Goal: Task Accomplishment & Management: Use online tool/utility

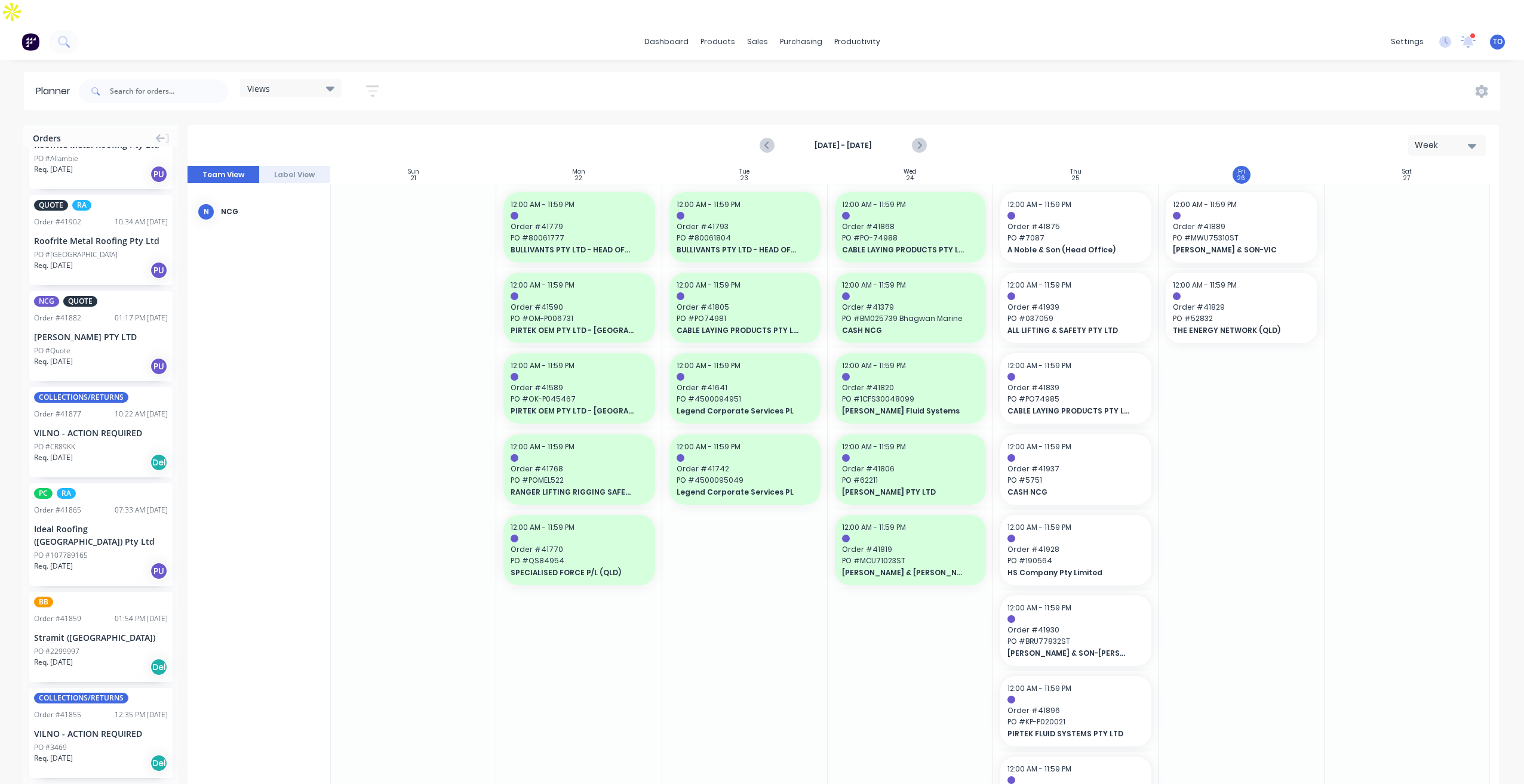
click at [1205, 73] on div "Views Save new view None (Default) edit Iraking edit [PERSON_NAME] edit [PERSON…" at bounding box center [789, 91] width 1424 height 36
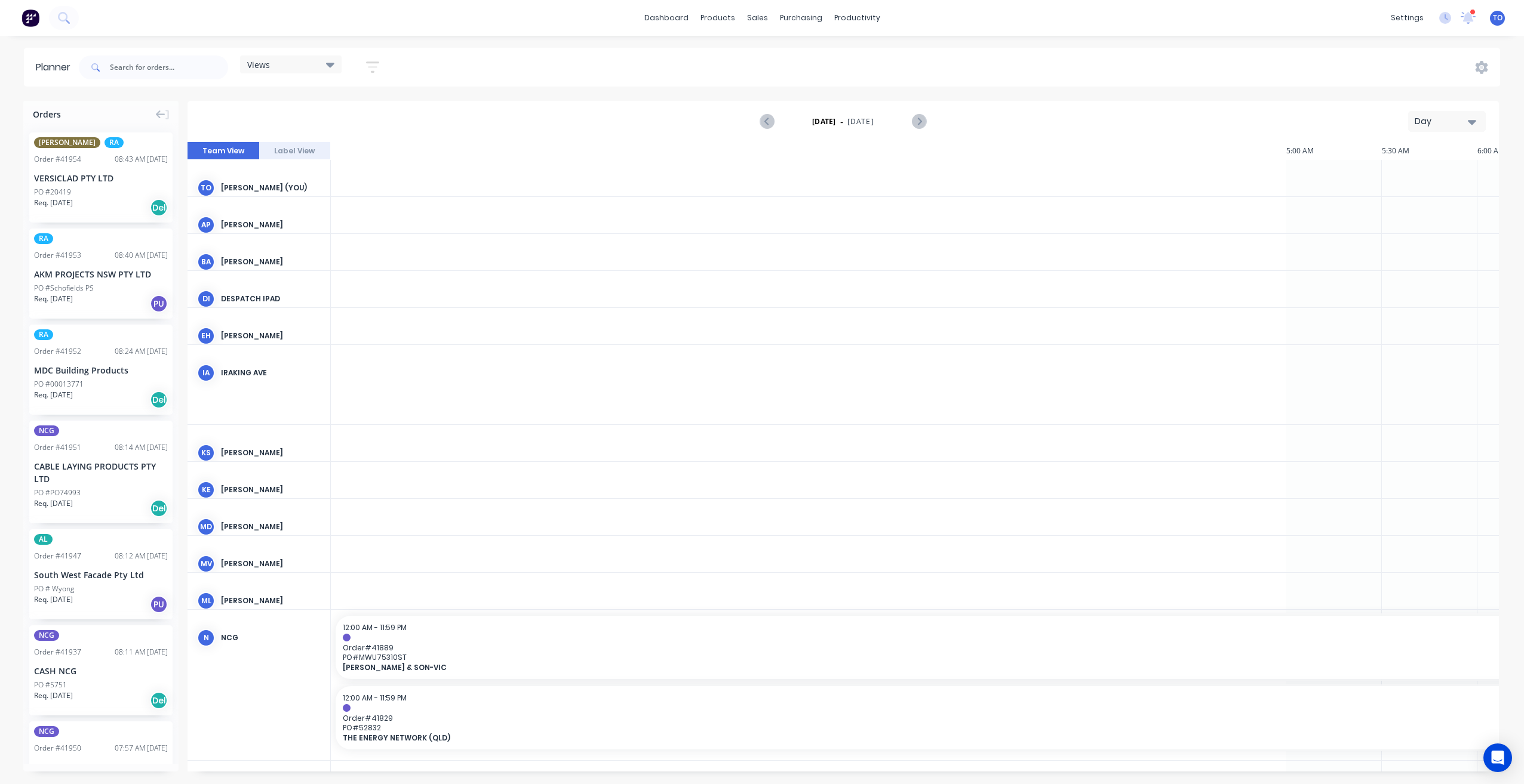
scroll to position [0, 1721]
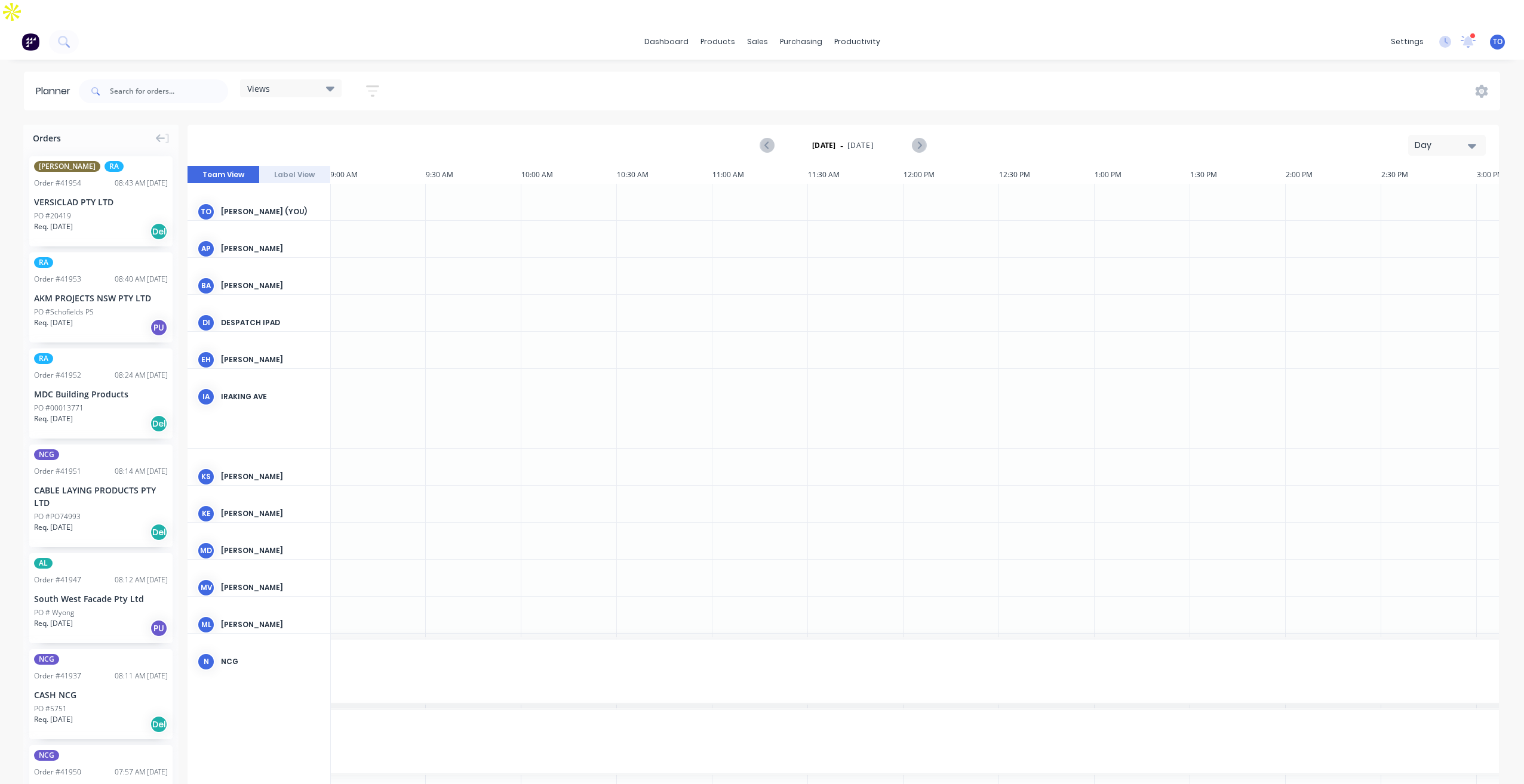
click at [1433, 139] on div "Day" at bounding box center [1442, 145] width 55 height 12
click at [1405, 189] on div "Week" at bounding box center [1424, 201] width 118 height 24
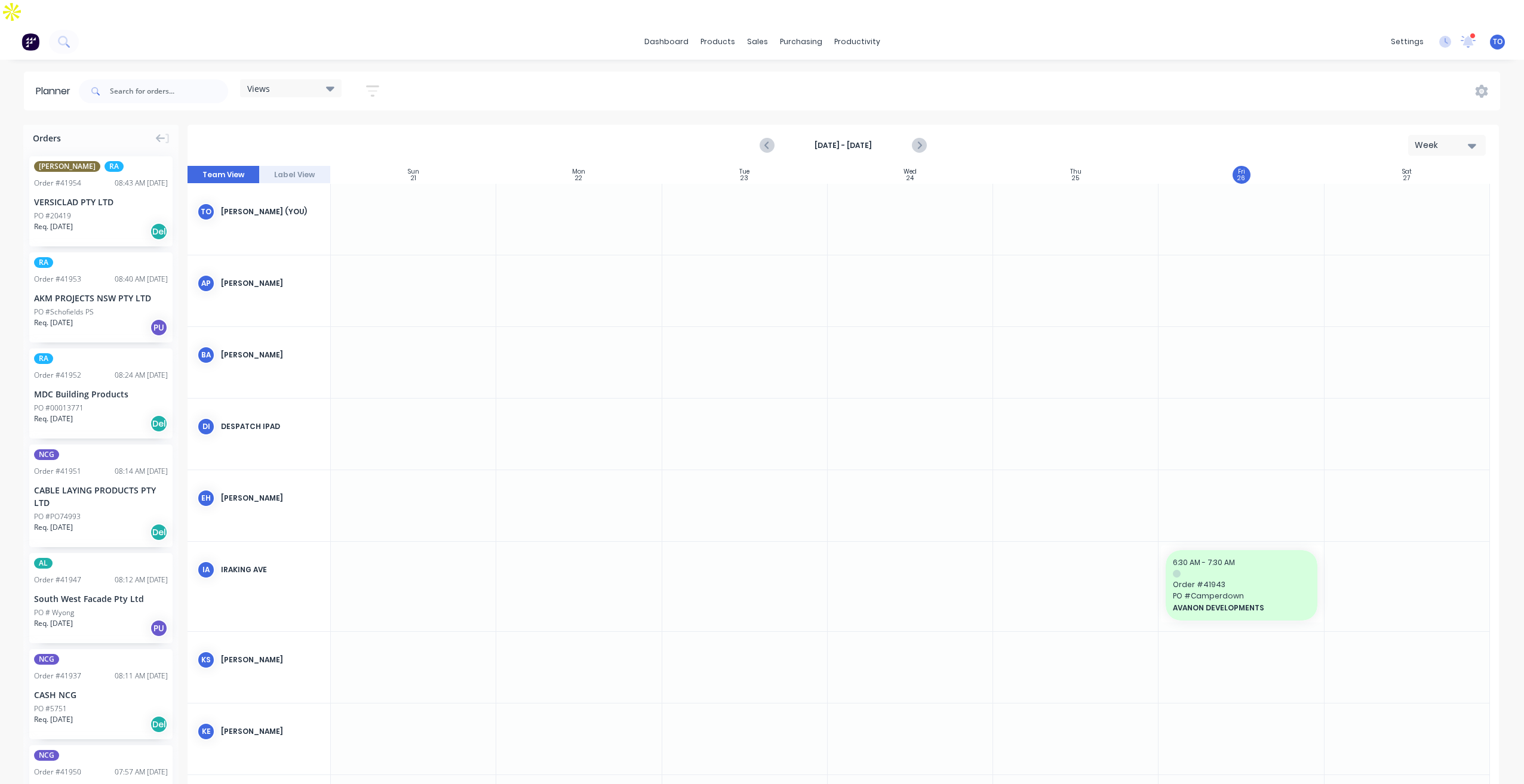
click at [371, 84] on icon "button" at bounding box center [372, 91] width 13 height 15
click at [301, 83] on div "Views" at bounding box center [291, 88] width 87 height 10
drag, startPoint x: 400, startPoint y: 56, endPoint x: 383, endPoint y: 65, distance: 19.2
click at [399, 73] on div "Views Save new view None (Default) edit Iraking edit [PERSON_NAME] edit [PERSON…" at bounding box center [789, 91] width 1424 height 36
click at [381, 79] on button "button" at bounding box center [373, 91] width 38 height 24
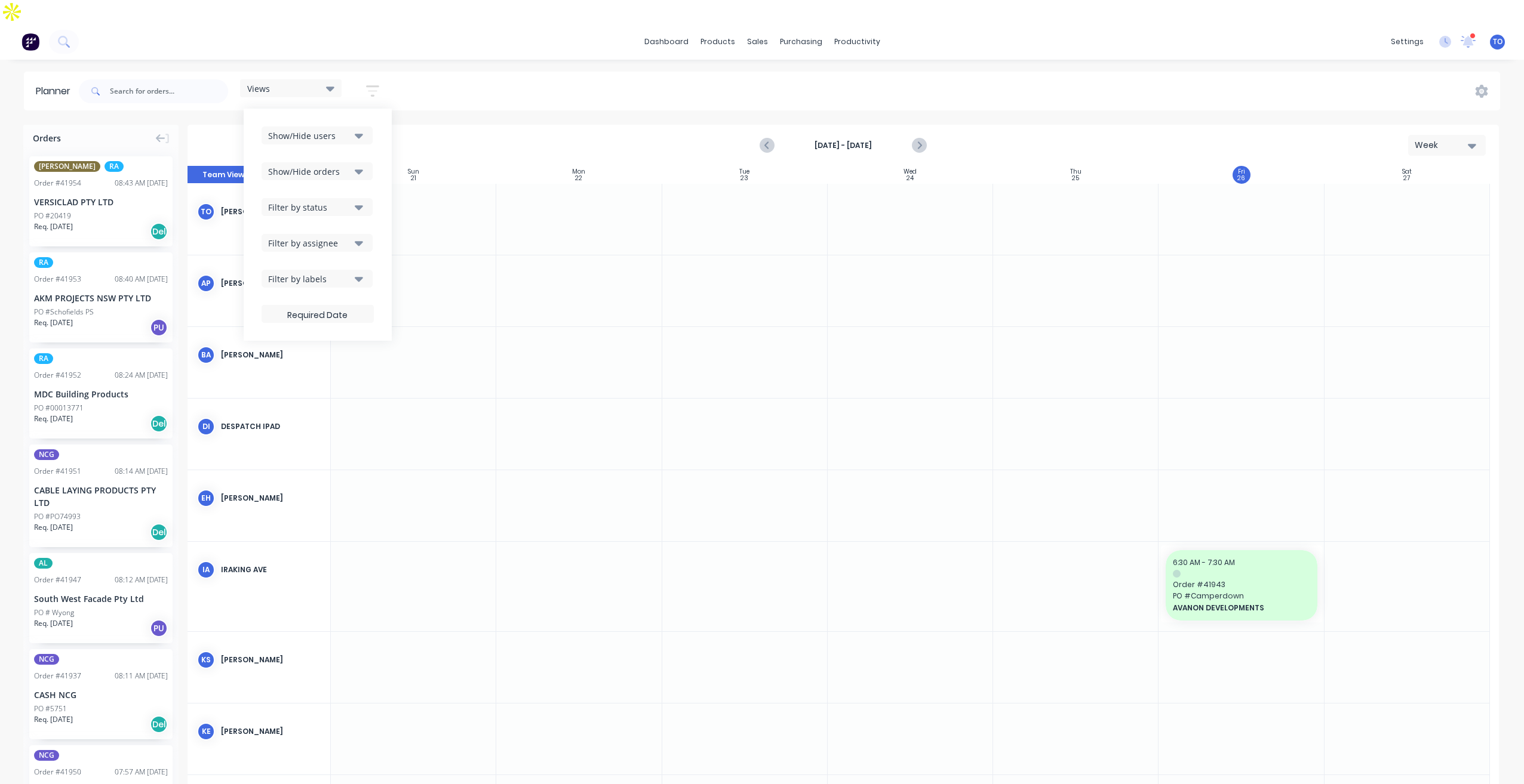
click at [350, 129] on div "Show/Hide users" at bounding box center [309, 135] width 83 height 12
click at [313, 195] on div "All" at bounding box center [357, 201] width 120 height 12
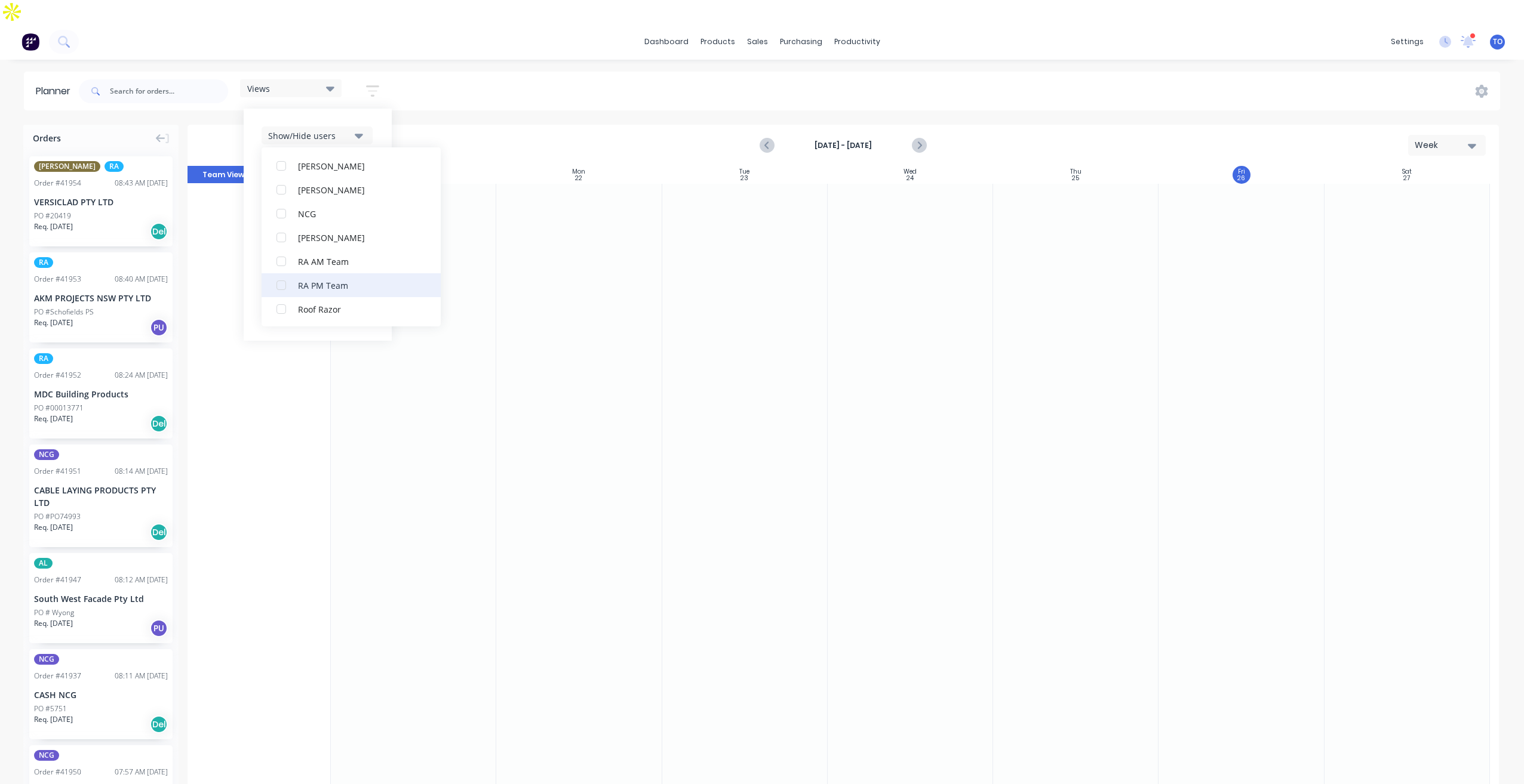
scroll to position [358, 0]
click at [321, 189] on button "RA PM Team" at bounding box center [350, 201] width 179 height 24
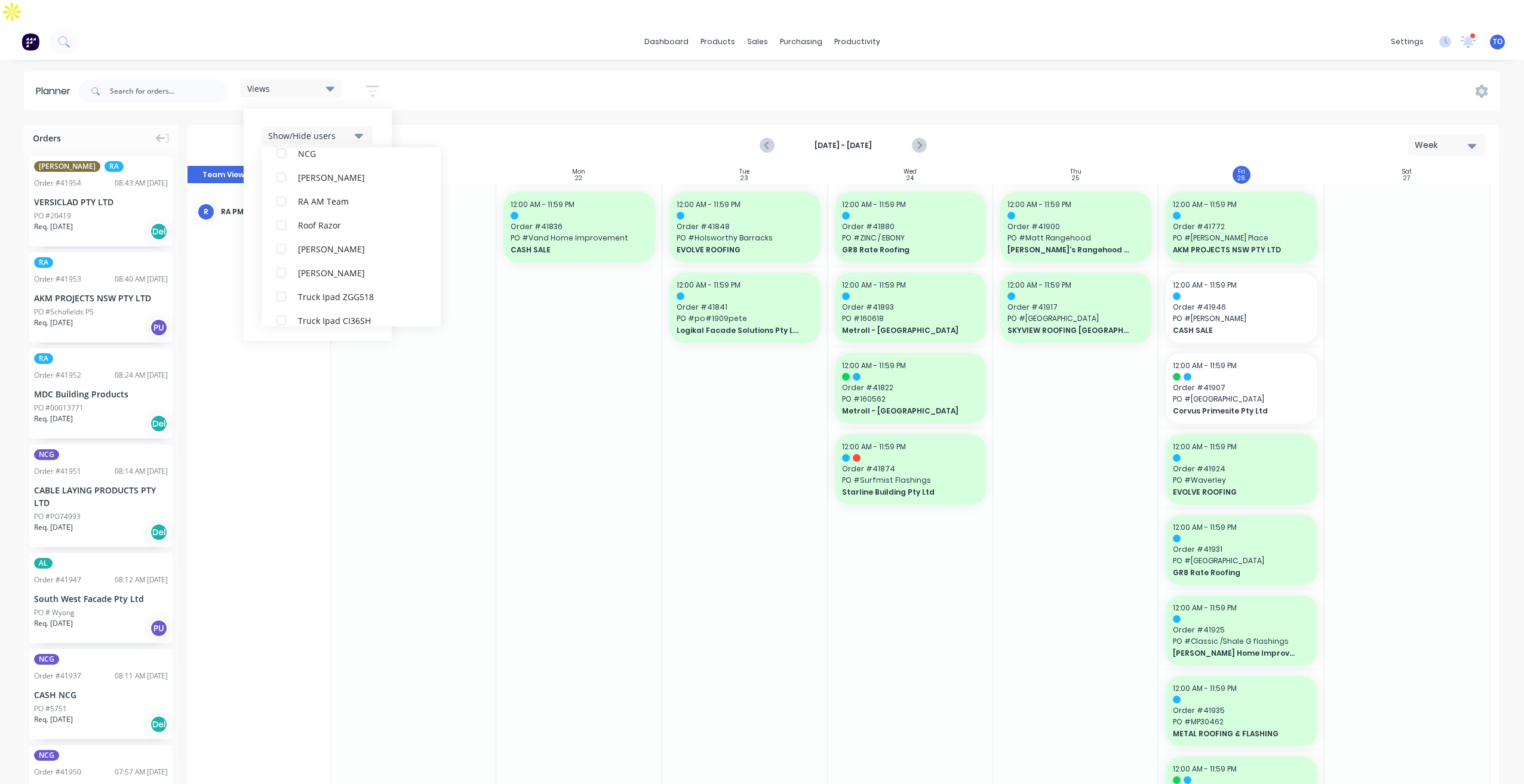
scroll to position [24, 0]
click at [380, 108] on div "Show/Hide users All RA PM Team [PERSON_NAME] (You) [PERSON_NAME] [PERSON_NAME] …" at bounding box center [318, 224] width 148 height 232
click at [354, 162] on button "Show/Hide orders" at bounding box center [316, 171] width 111 height 18
click at [328, 195] on div "All" at bounding box center [357, 201] width 120 height 12
drag, startPoint x: 320, startPoint y: 226, endPoint x: 426, endPoint y: 155, distance: 127.6
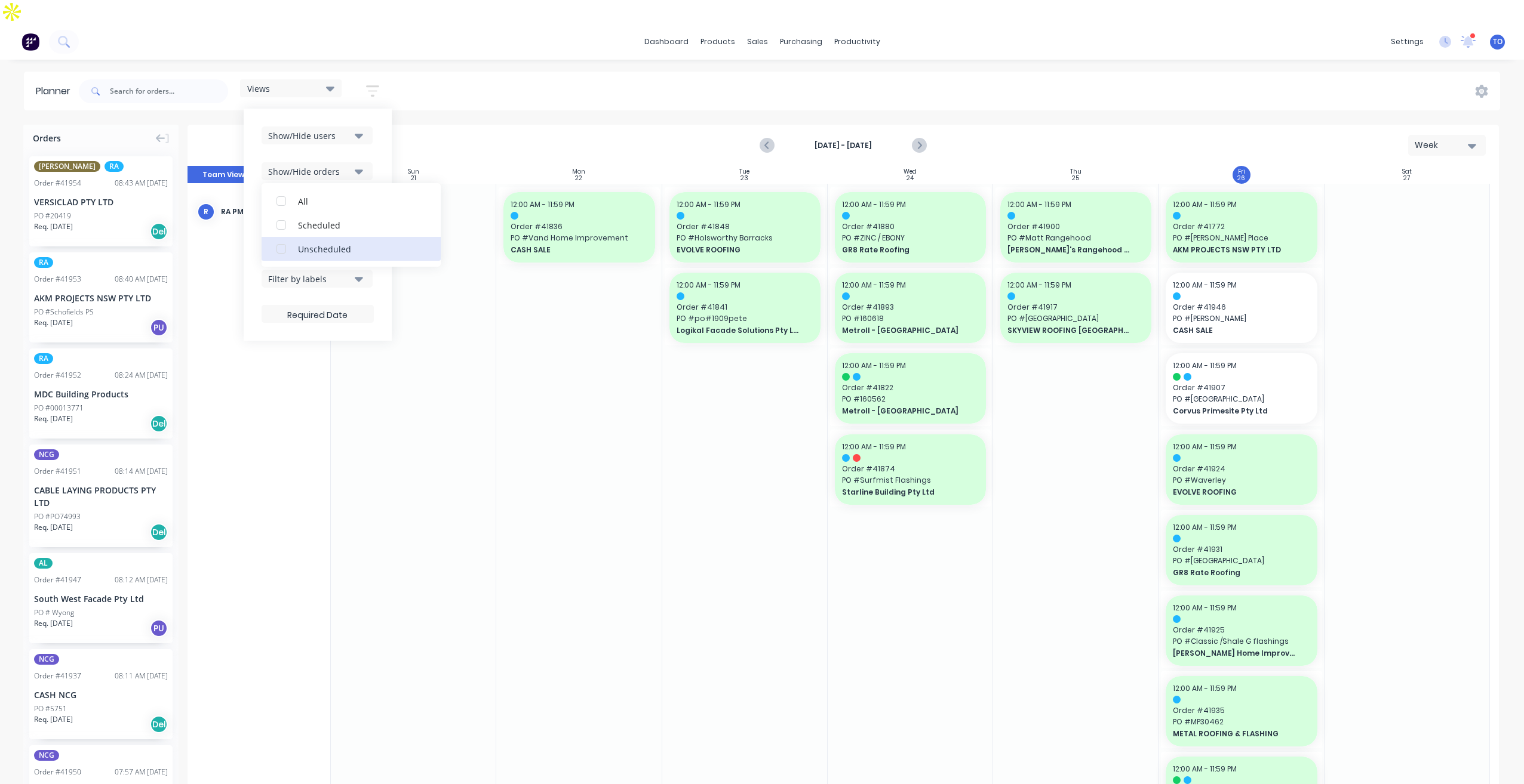
click at [320, 243] on div "Unscheduled" at bounding box center [357, 249] width 120 height 12
click at [389, 132] on div "Show/Hide users Show/Hide orders All Scheduled Unscheduled Filter by status Fil…" at bounding box center [318, 224] width 148 height 232
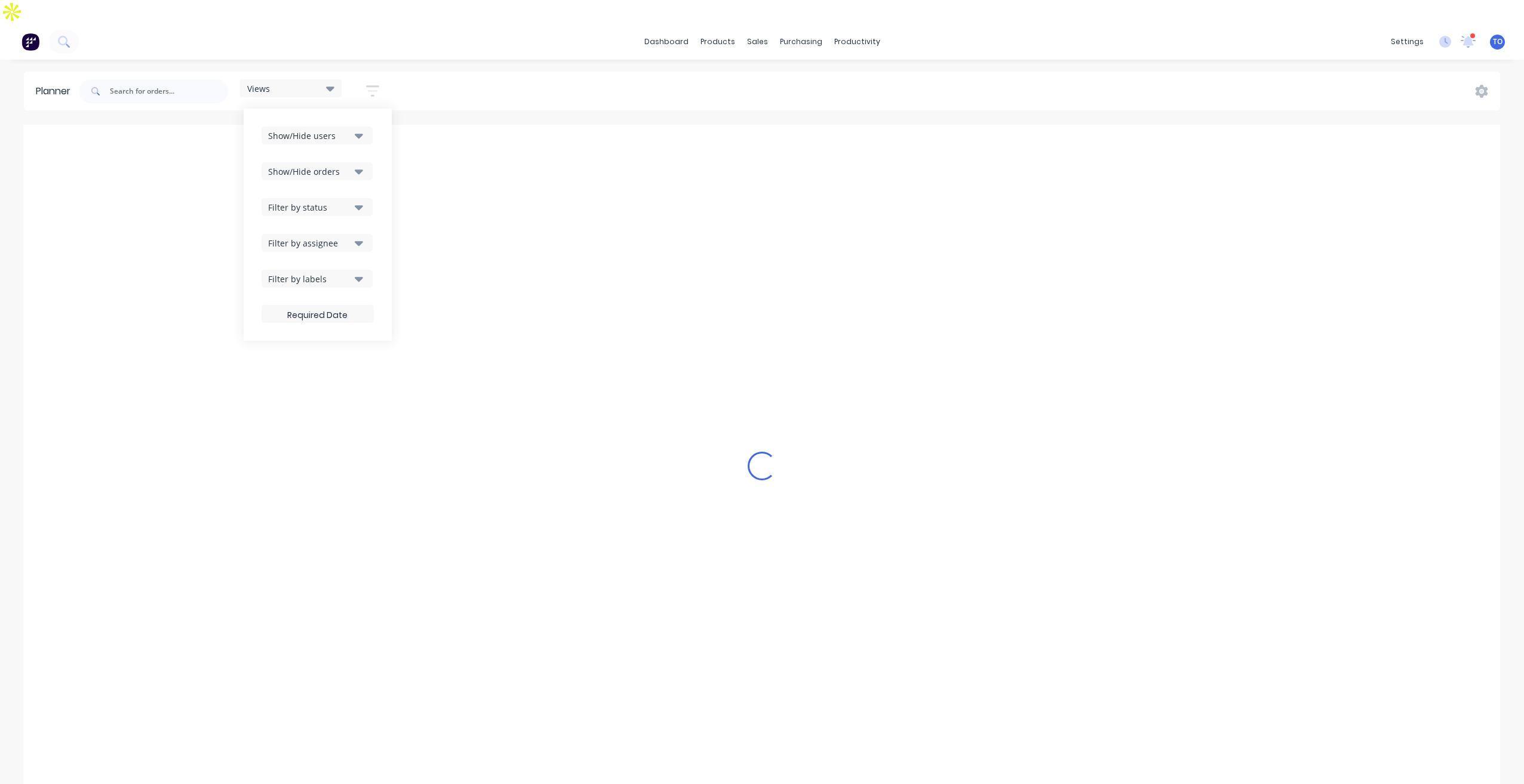
click at [351, 201] on div "Filter by status" at bounding box center [309, 207] width 83 height 12
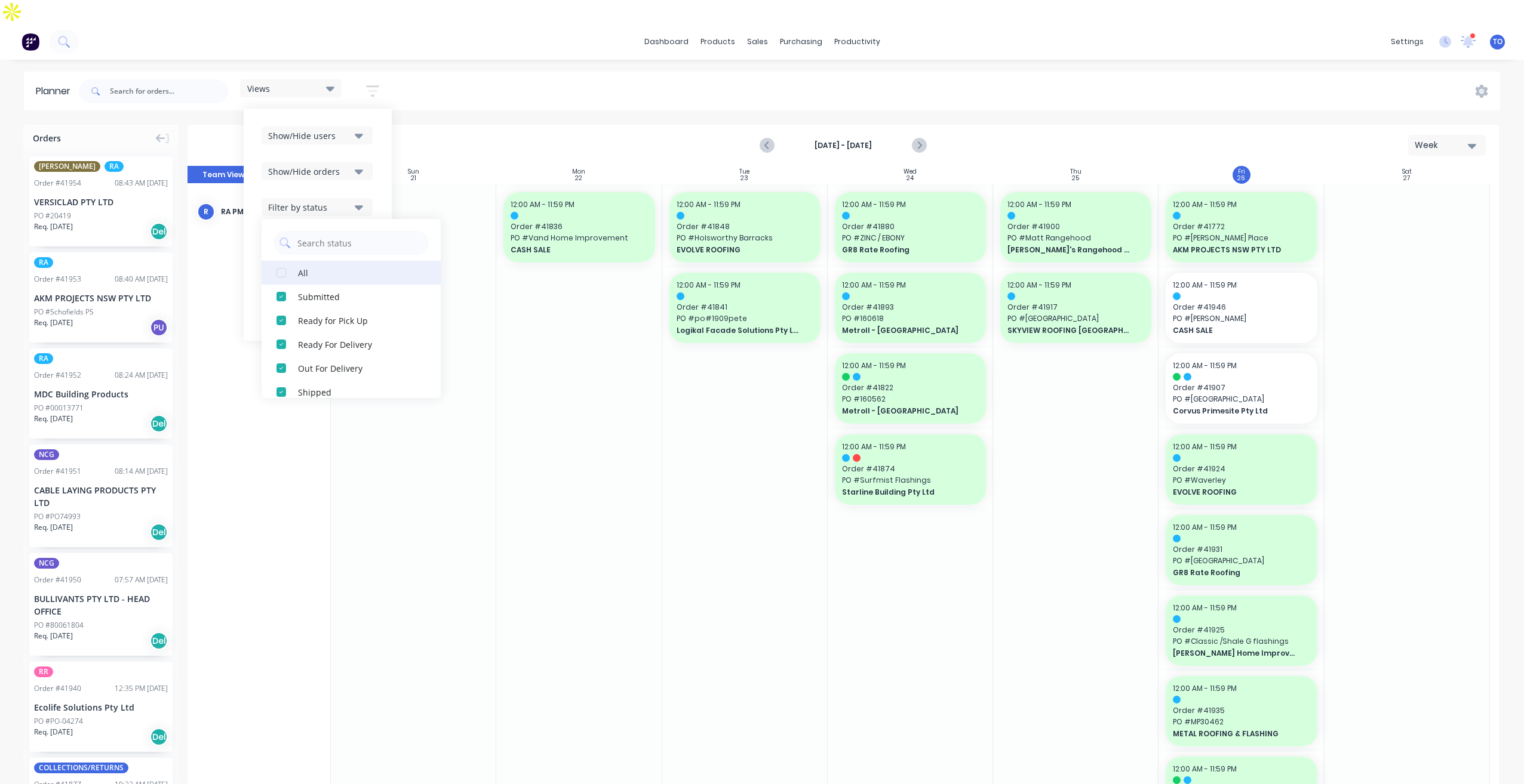
click at [328, 266] on div "All" at bounding box center [357, 272] width 120 height 12
click at [385, 157] on div "Show/Hide users Show/Hide orders Filter by status All Draft Quote Archived Deli…" at bounding box center [318, 224] width 148 height 232
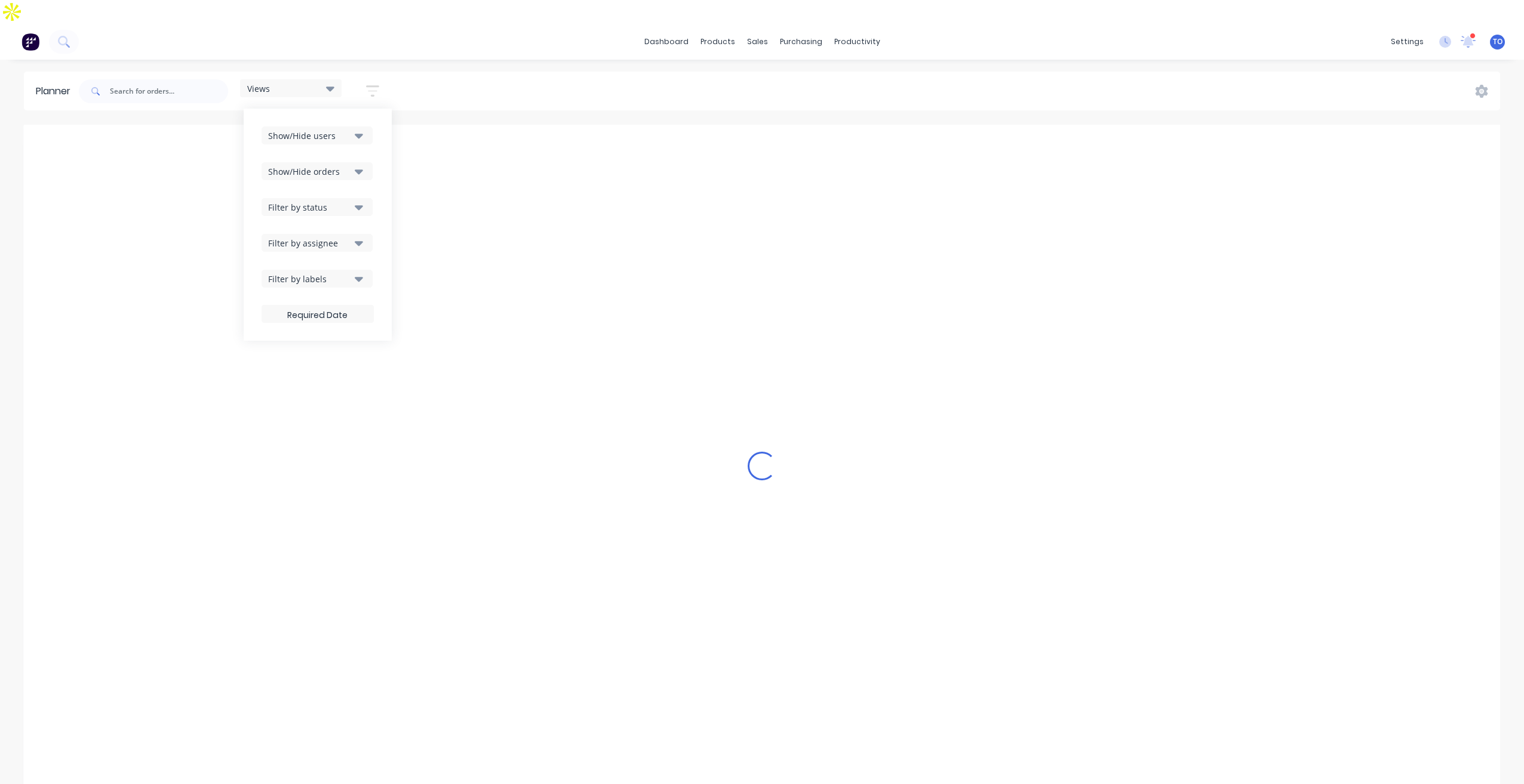
click at [351, 237] on div "Filter by assignee" at bounding box center [309, 243] width 83 height 12
click at [377, 189] on div "Show/Hide users Show/Hide orders Filter by status Filter by assignee All Unassi…" at bounding box center [318, 224] width 148 height 232
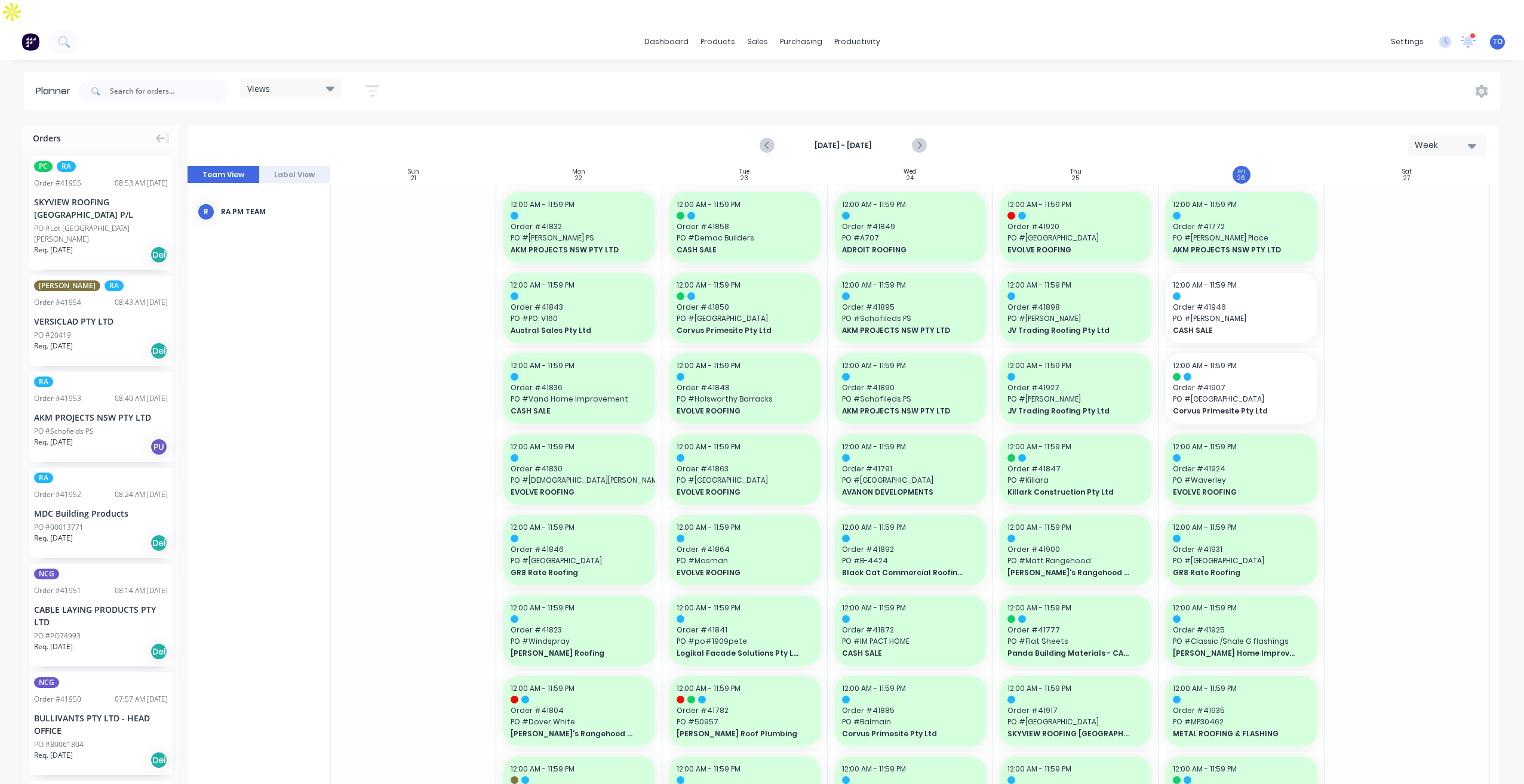
click at [1092, 73] on div "Views Save new view None (Default) edit Iraking edit [PERSON_NAME] edit [PERSON…" at bounding box center [789, 91] width 1424 height 36
click at [1218, 313] on span "PO # [PERSON_NAME]" at bounding box center [1241, 319] width 137 height 10
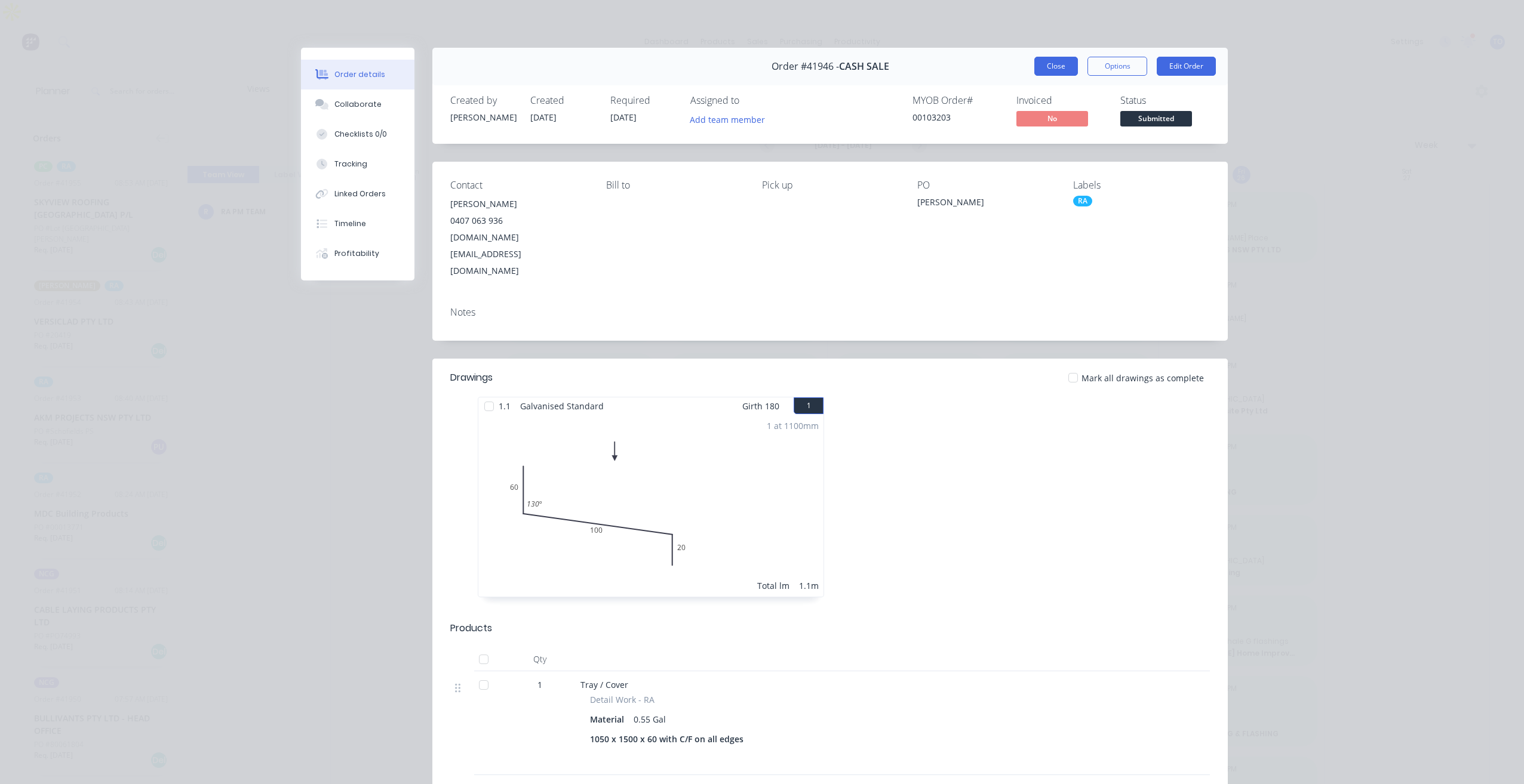
click at [1059, 58] on button "Close" at bounding box center [1056, 66] width 44 height 19
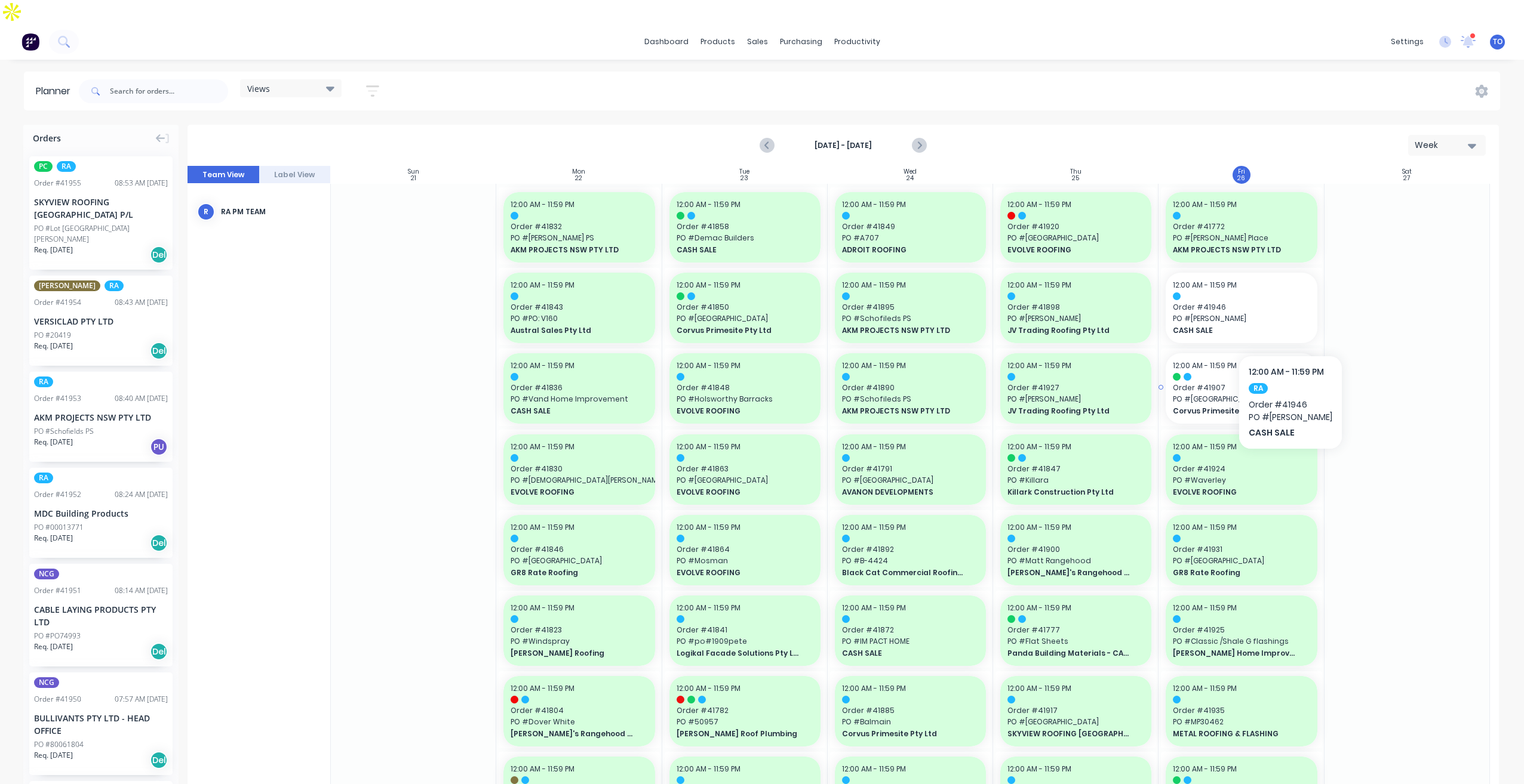
click at [1268, 373] on div at bounding box center [1241, 376] width 137 height 8
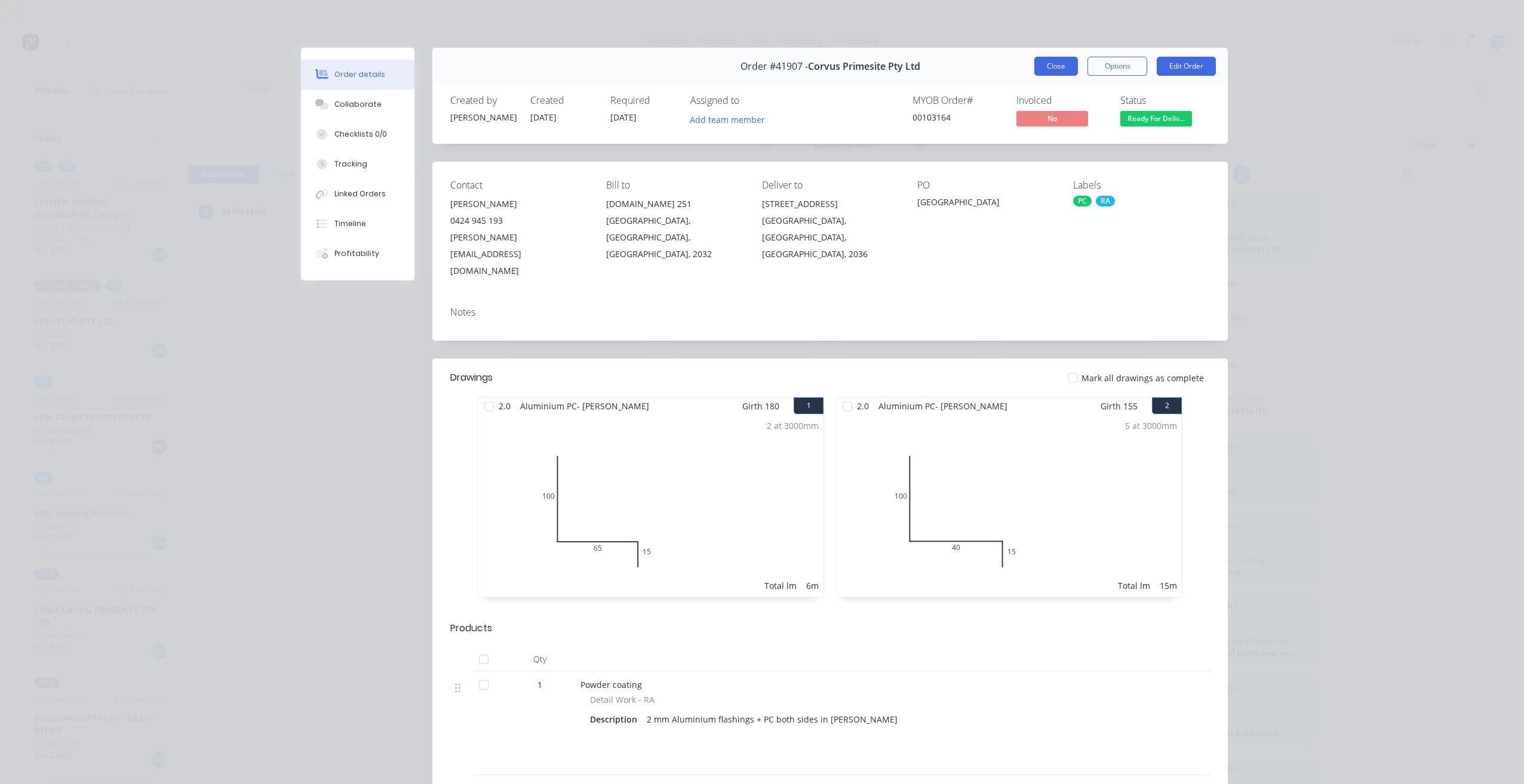
click at [1061, 63] on button "Close" at bounding box center [1056, 66] width 44 height 19
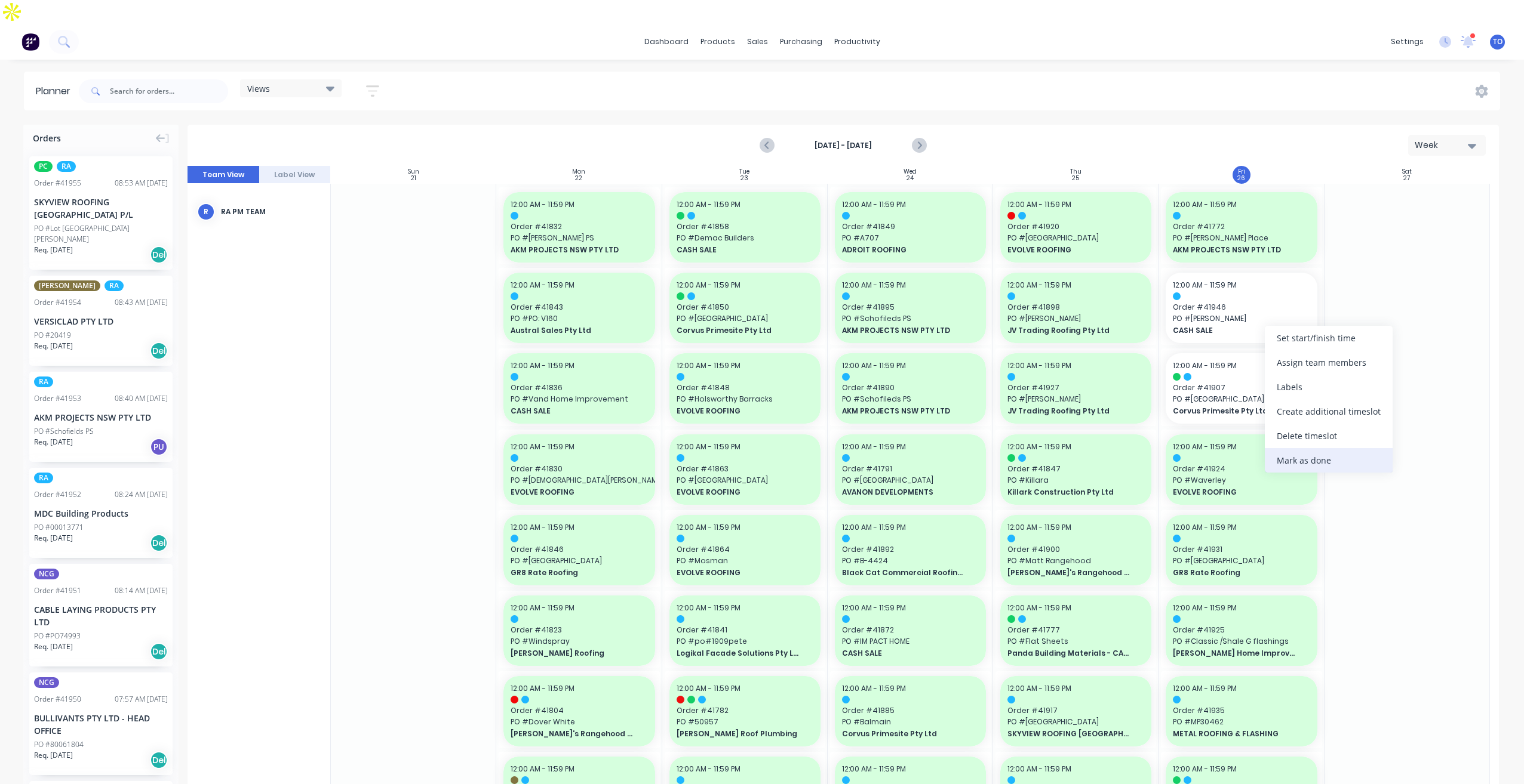
click at [1286, 459] on div "Mark as done" at bounding box center [1328, 460] width 128 height 24
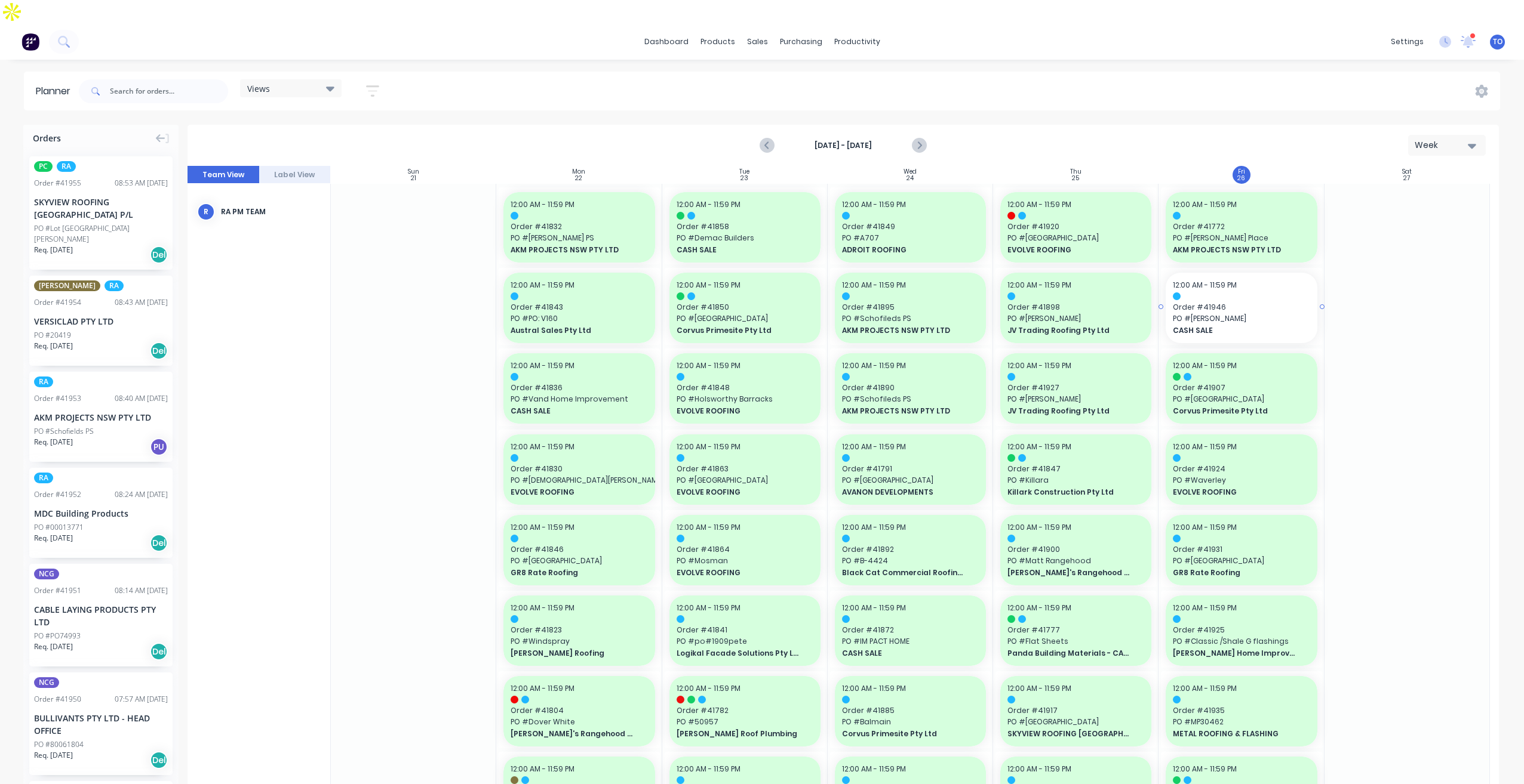
click at [1237, 313] on span "PO # [PERSON_NAME]" at bounding box center [1241, 319] width 137 height 10
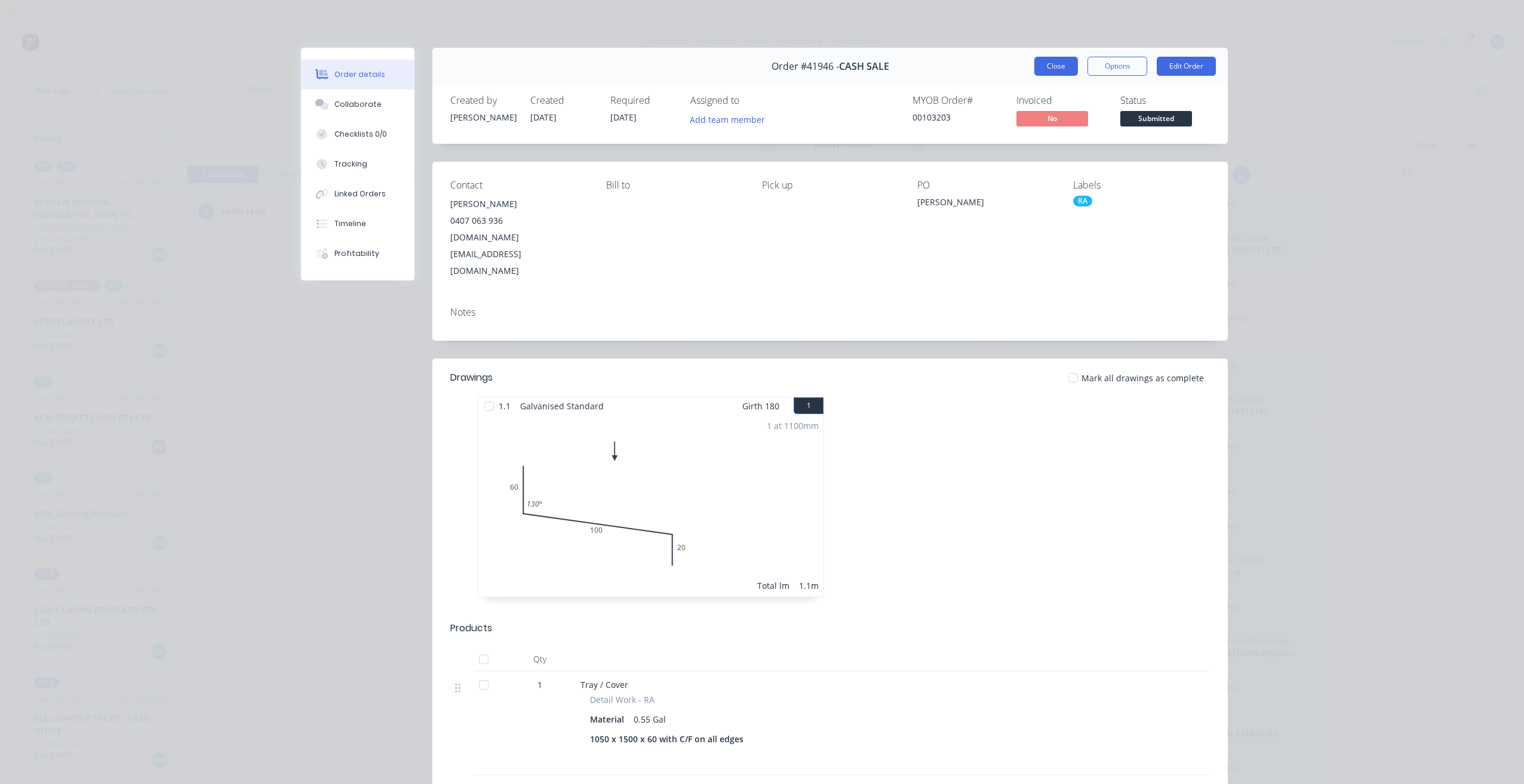
click at [1052, 70] on button "Close" at bounding box center [1056, 66] width 44 height 19
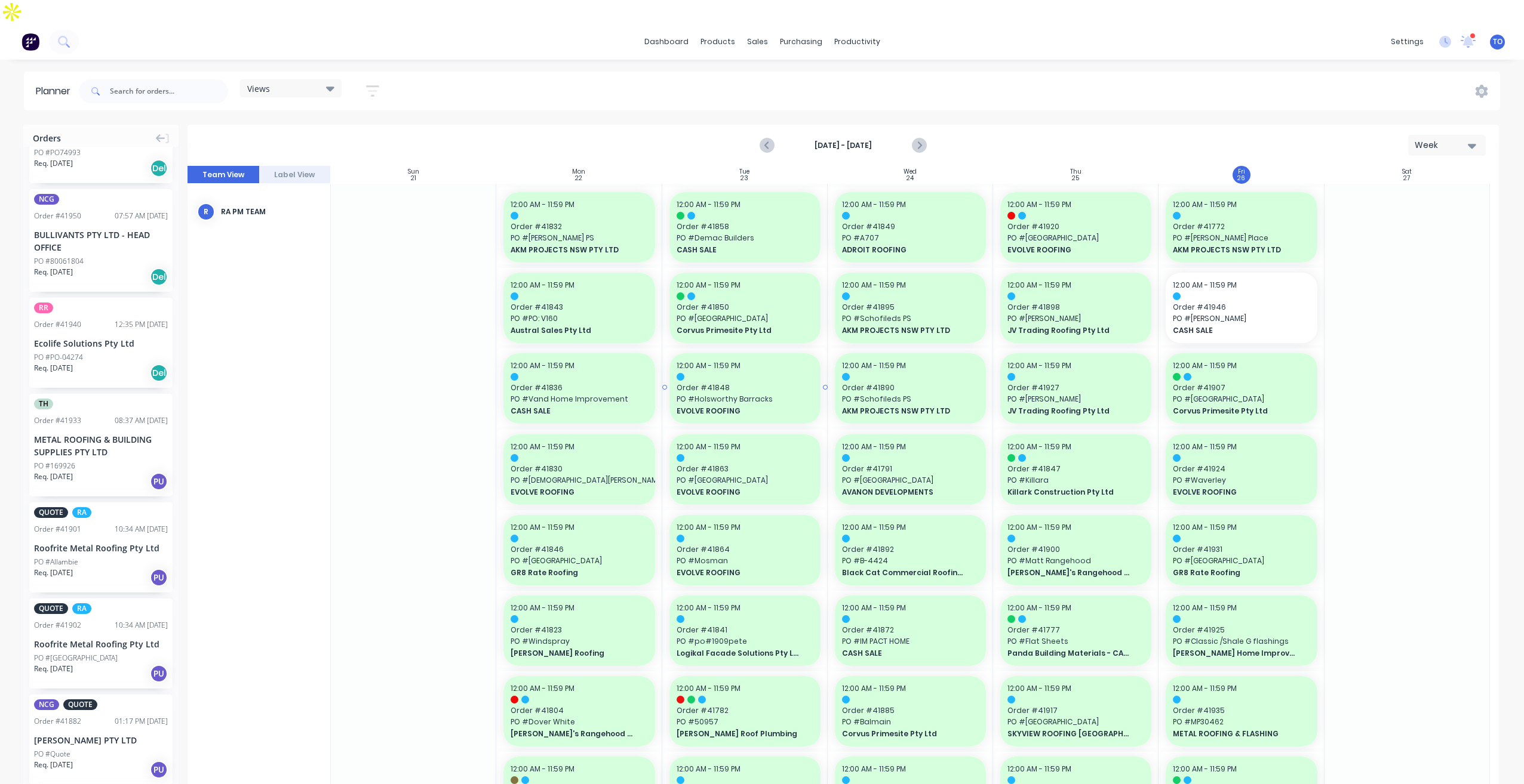
scroll to position [657, 0]
